Goal: Information Seeking & Learning: Learn about a topic

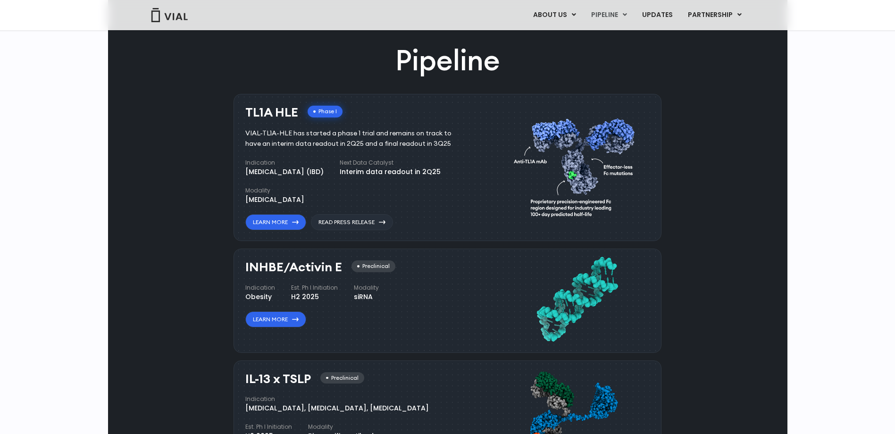
scroll to position [519, 0]
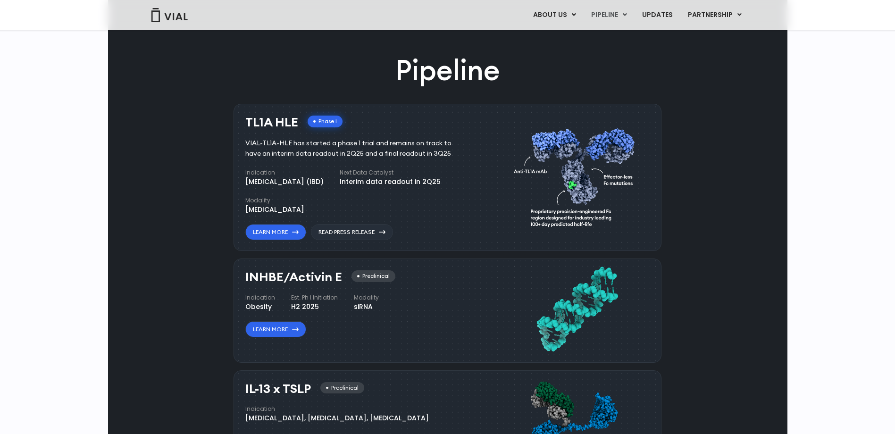
click at [307, 184] on div "Inflammatory bowel disease (IBD)" at bounding box center [284, 182] width 78 height 10
click at [284, 235] on link "Learn More" at bounding box center [275, 232] width 61 height 16
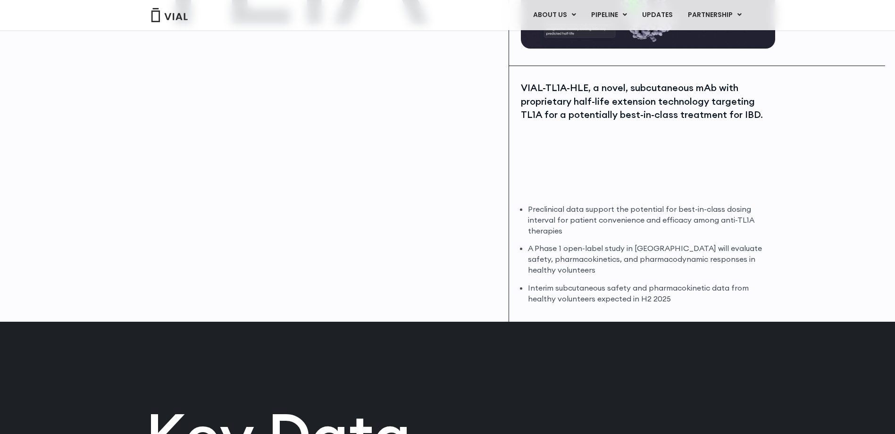
scroll to position [189, 0]
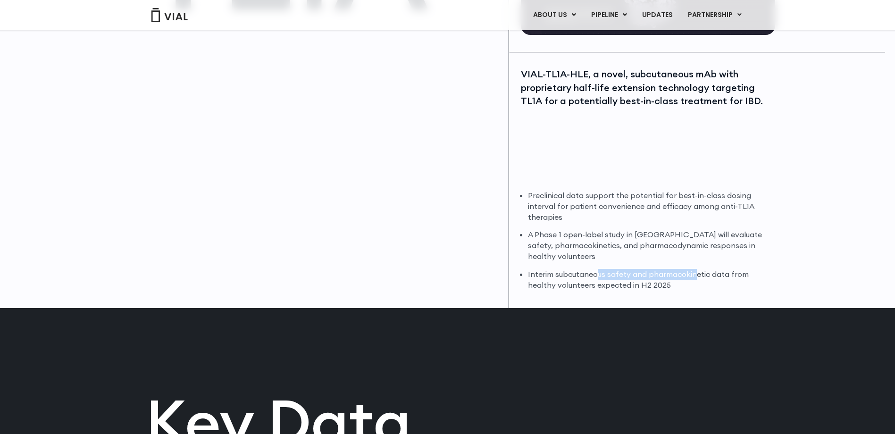
drag, startPoint x: 597, startPoint y: 272, endPoint x: 708, endPoint y: 271, distance: 111.3
click at [707, 271] on li "Interim subcutaneous safety and pharmacokinetic data from healthy volunteers ex…" at bounding box center [650, 280] width 245 height 22
drag, startPoint x: 708, startPoint y: 271, endPoint x: 742, endPoint y: 271, distance: 34.4
click at [742, 271] on li "Interim subcutaneous safety and pharmacokinetic data from healthy volunteers ex…" at bounding box center [650, 280] width 245 height 22
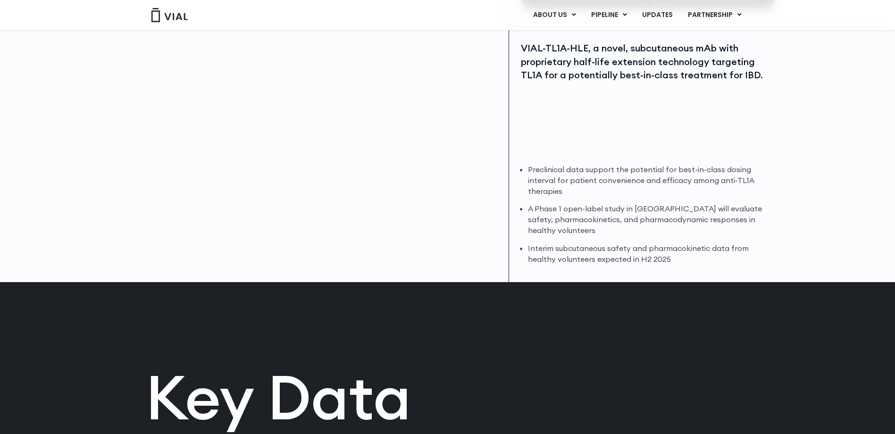
scroll to position [0, 0]
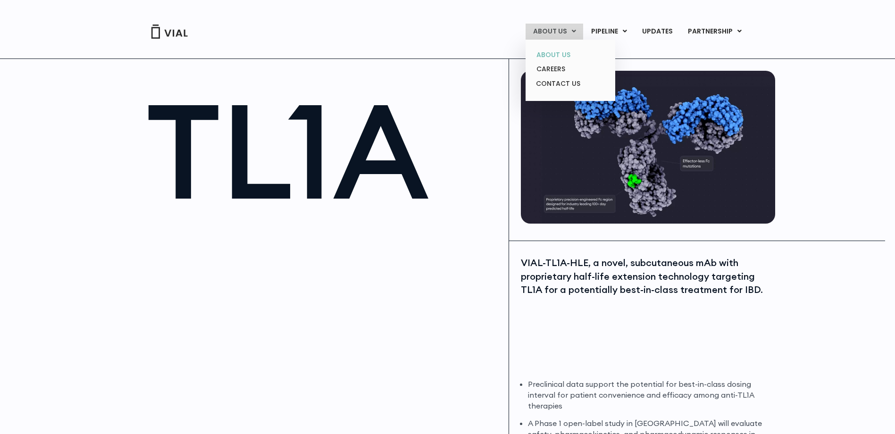
click at [563, 52] on link "ABOUT US" at bounding box center [570, 55] width 83 height 15
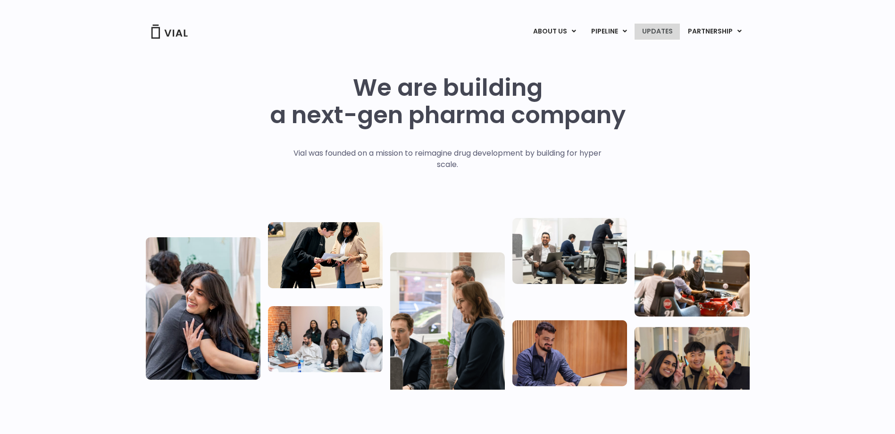
click at [658, 31] on link "UPDATES" at bounding box center [656, 32] width 45 height 16
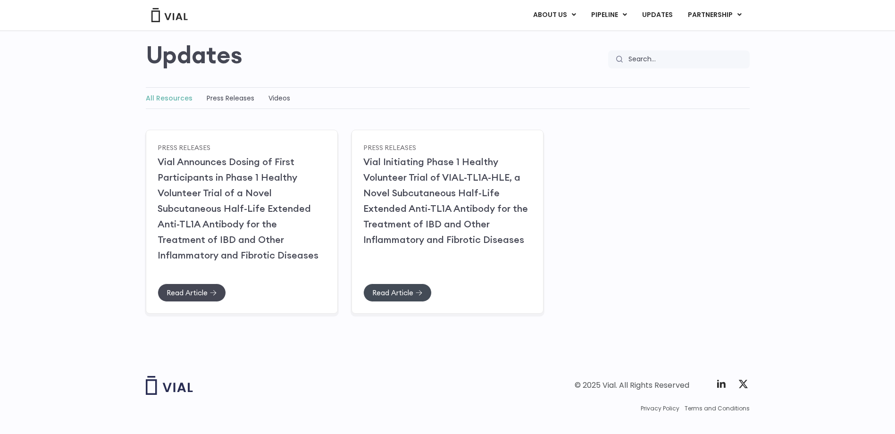
scroll to position [91, 0]
